Goal: Find specific page/section: Find specific page/section

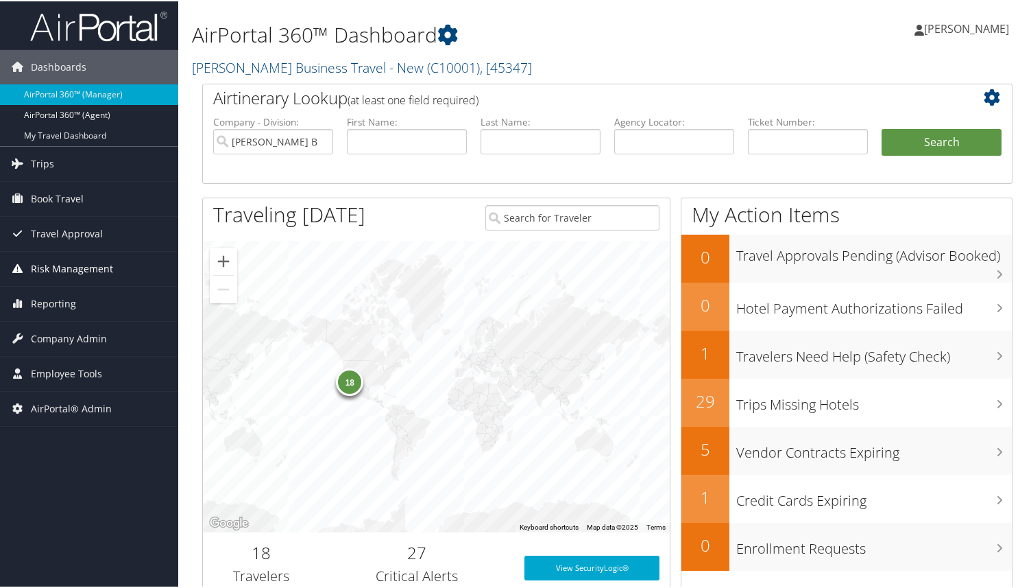
click at [79, 269] on span "Risk Management" at bounding box center [72, 267] width 82 height 34
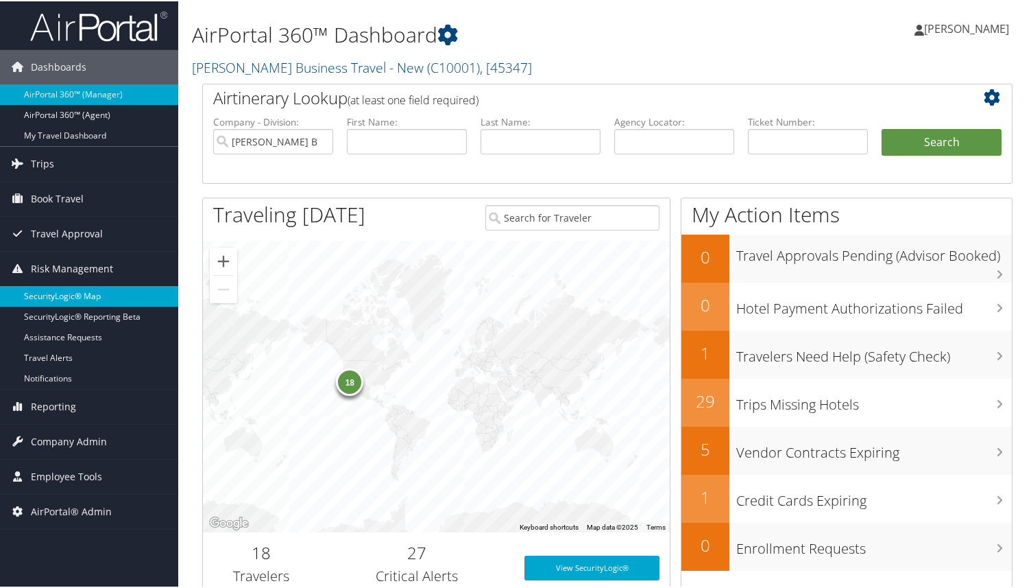
click at [98, 303] on link "SecurityLogic® Map" at bounding box center [89, 295] width 178 height 21
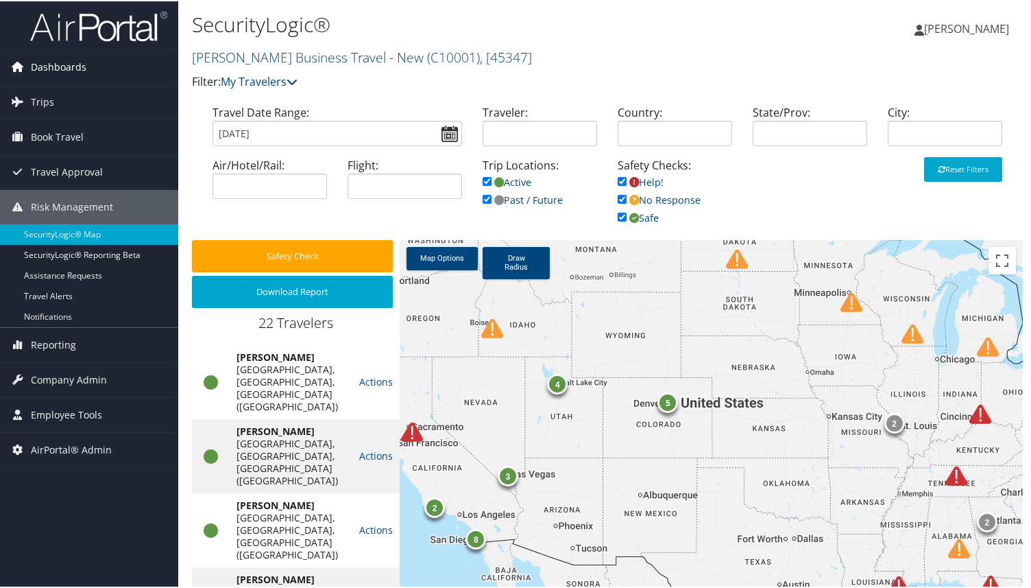
click at [73, 58] on span "Dashboards" at bounding box center [59, 66] width 56 height 34
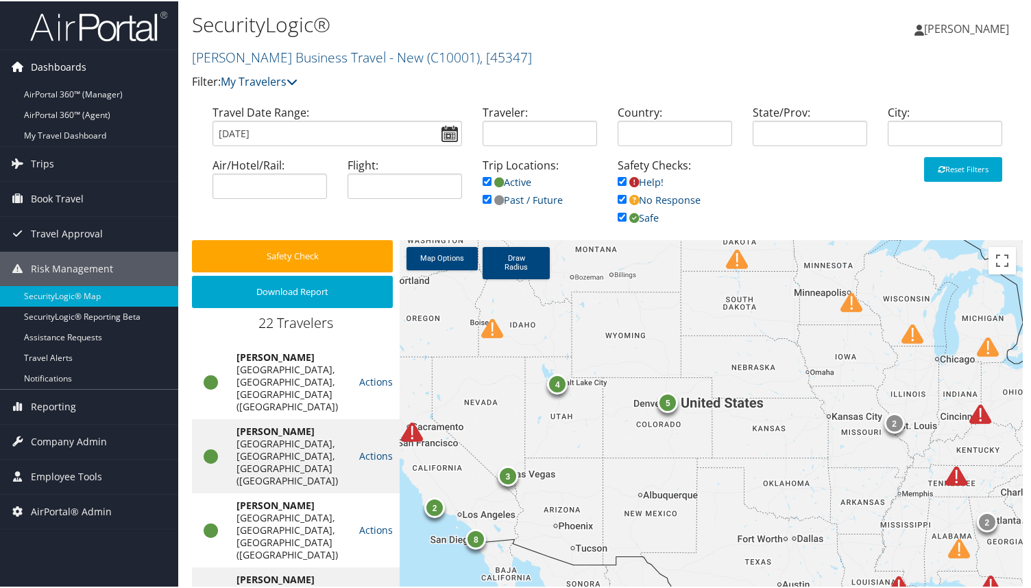
click at [68, 67] on span "Dashboards" at bounding box center [59, 66] width 56 height 34
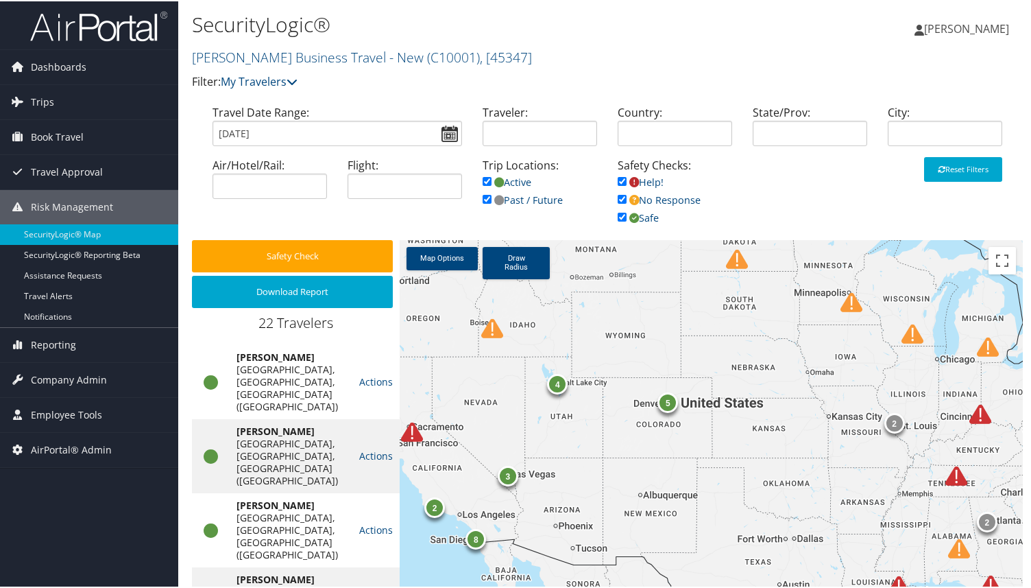
click at [101, 34] on img at bounding box center [98, 25] width 137 height 32
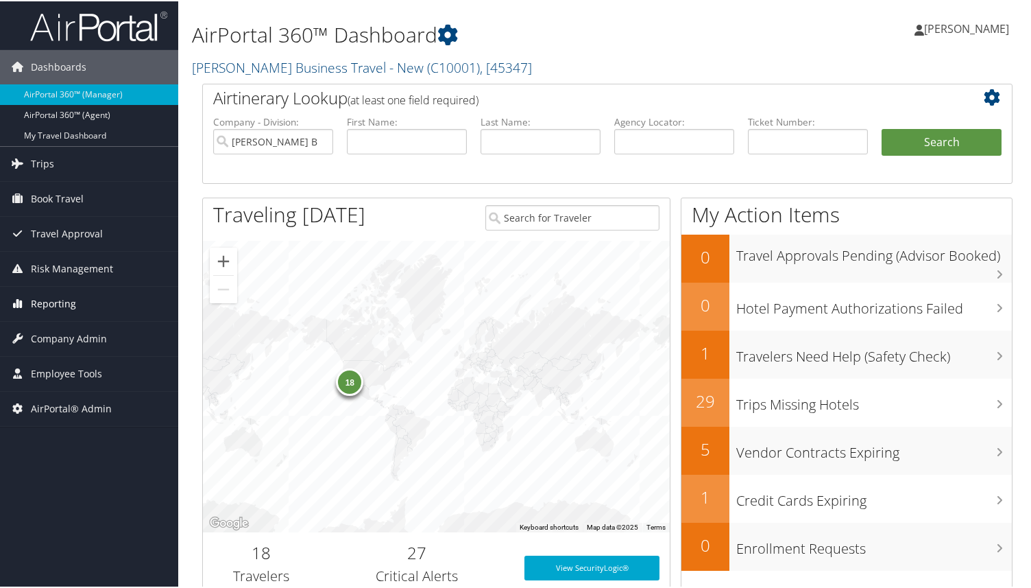
click at [91, 296] on link "Reporting" at bounding box center [89, 302] width 178 height 34
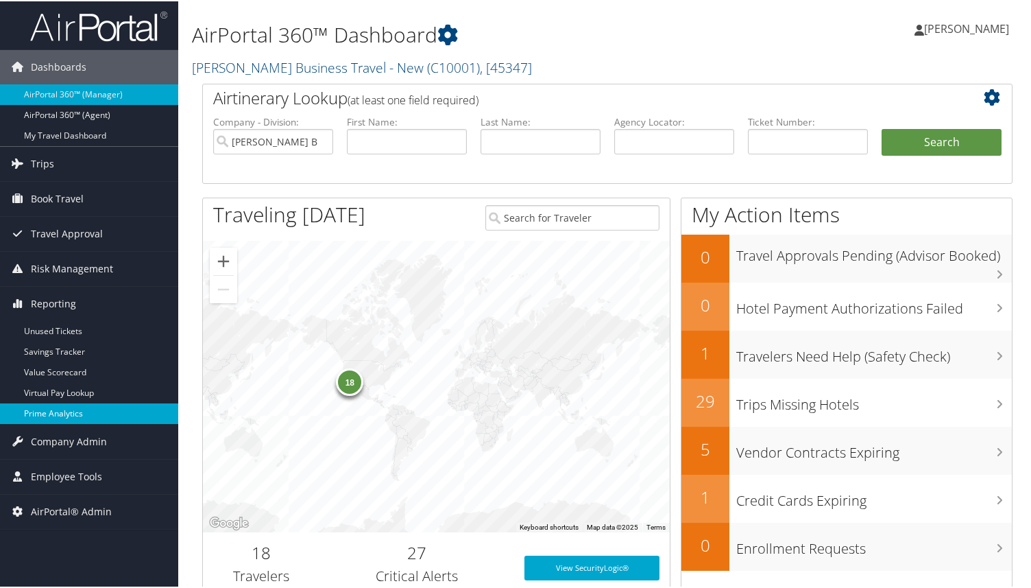
click at [71, 410] on link "Prime Analytics" at bounding box center [89, 412] width 178 height 21
